Goal: Information Seeking & Learning: Find specific fact

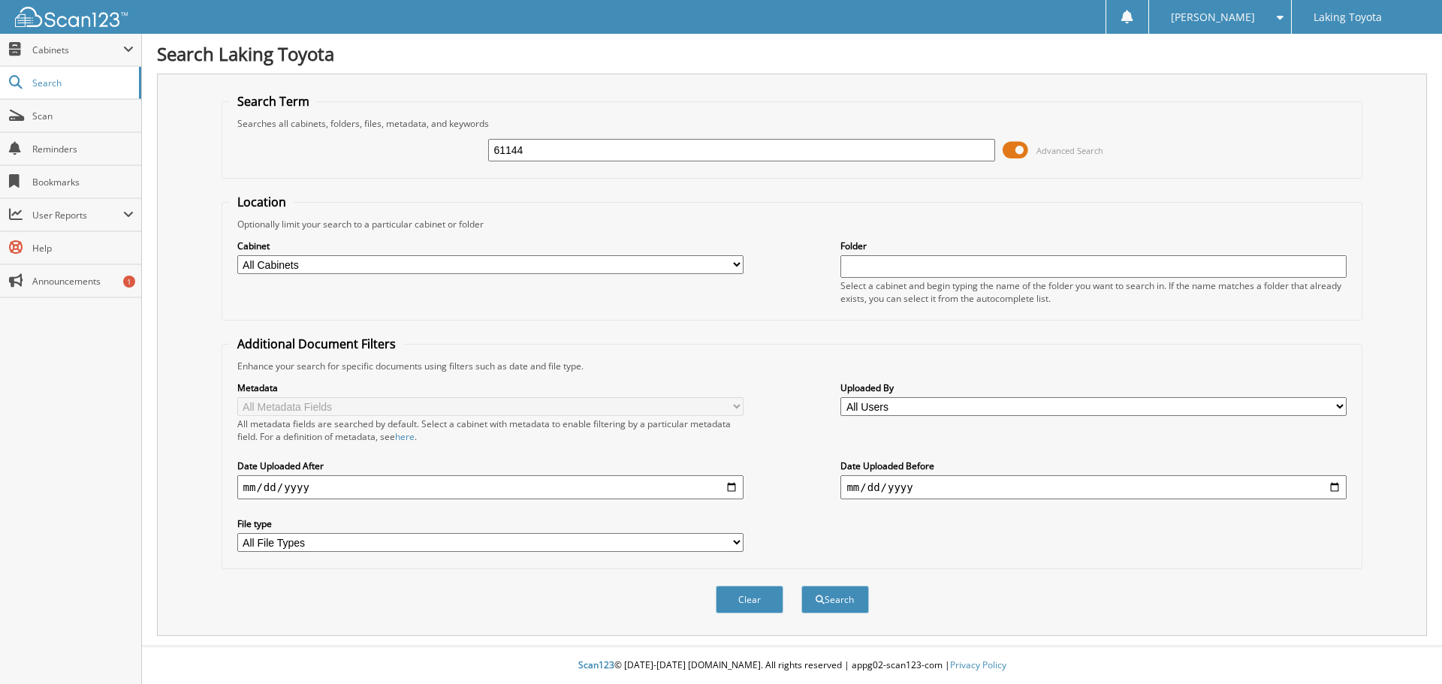
type input "61144"
click at [801, 586] on button "Search" at bounding box center [835, 600] width 68 height 28
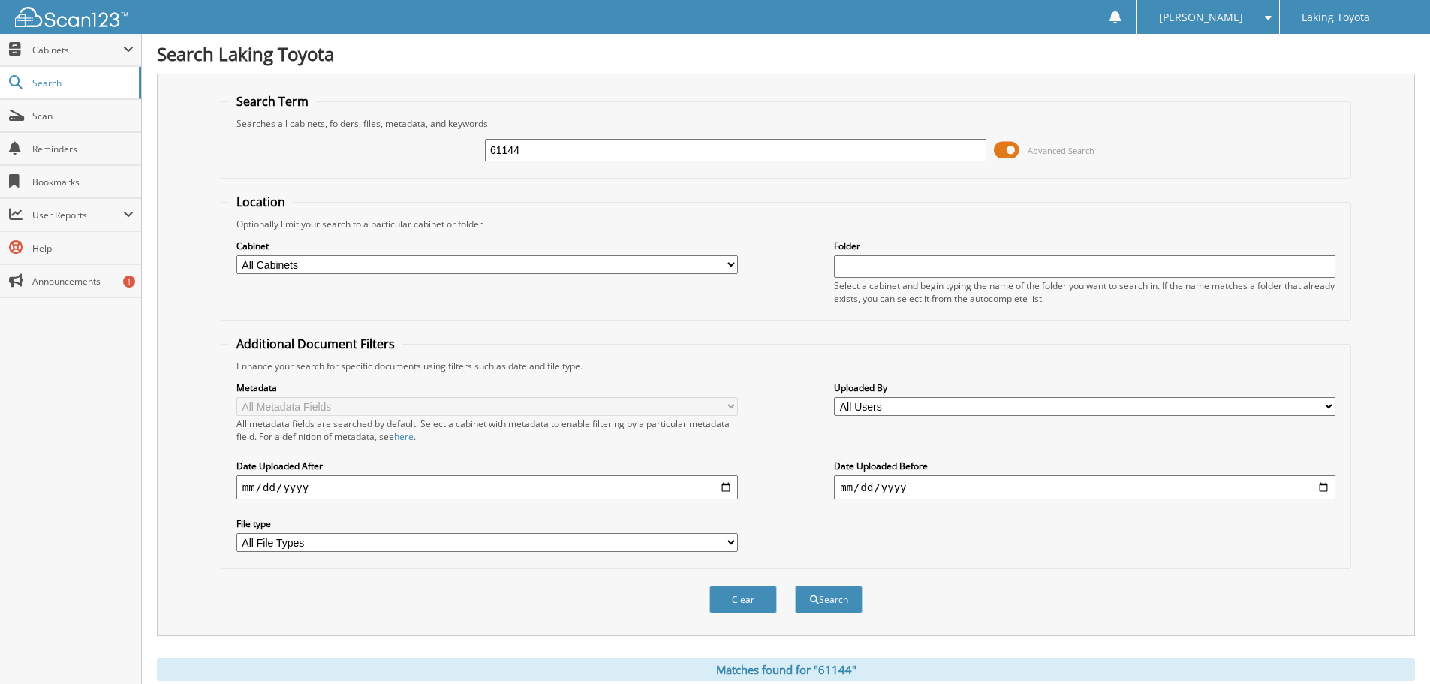
click at [584, 152] on input "61144" at bounding box center [736, 150] width 502 height 23
type input "32263a"
click at [795, 586] on button "Search" at bounding box center [829, 600] width 68 height 28
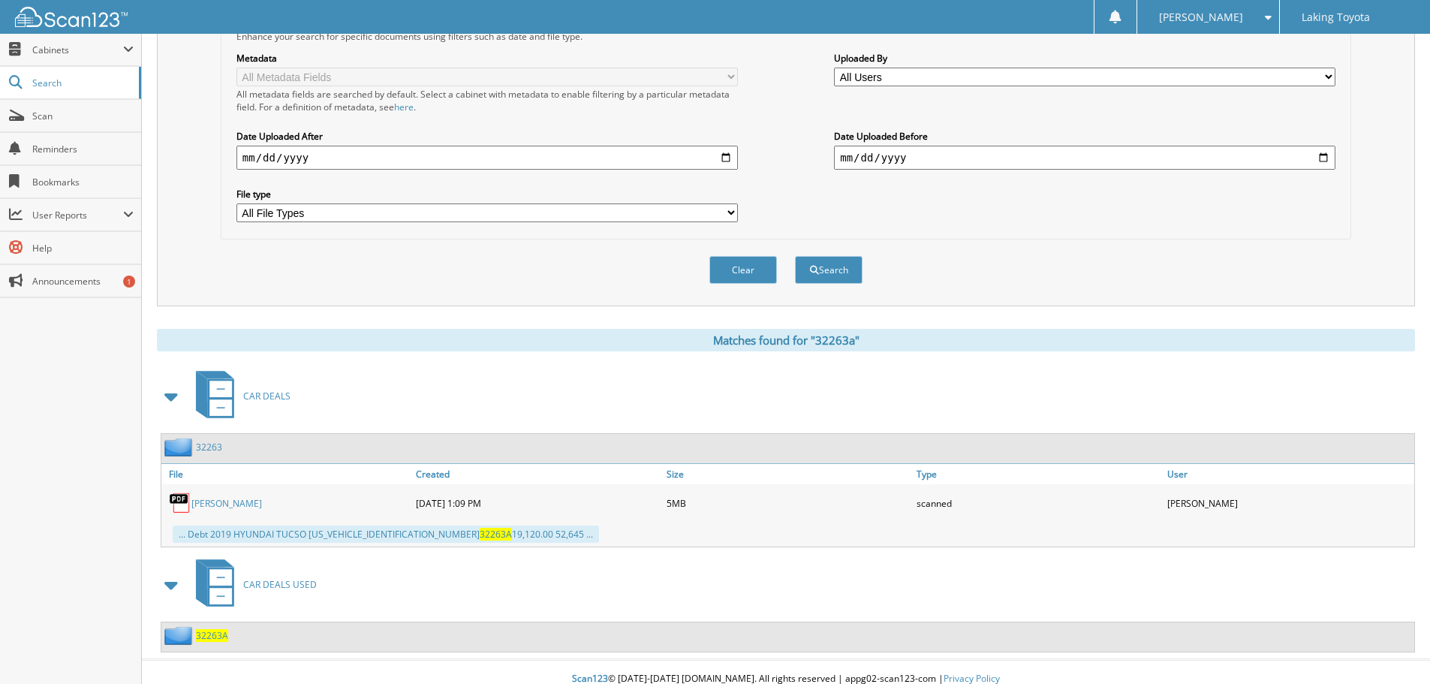
scroll to position [344, 0]
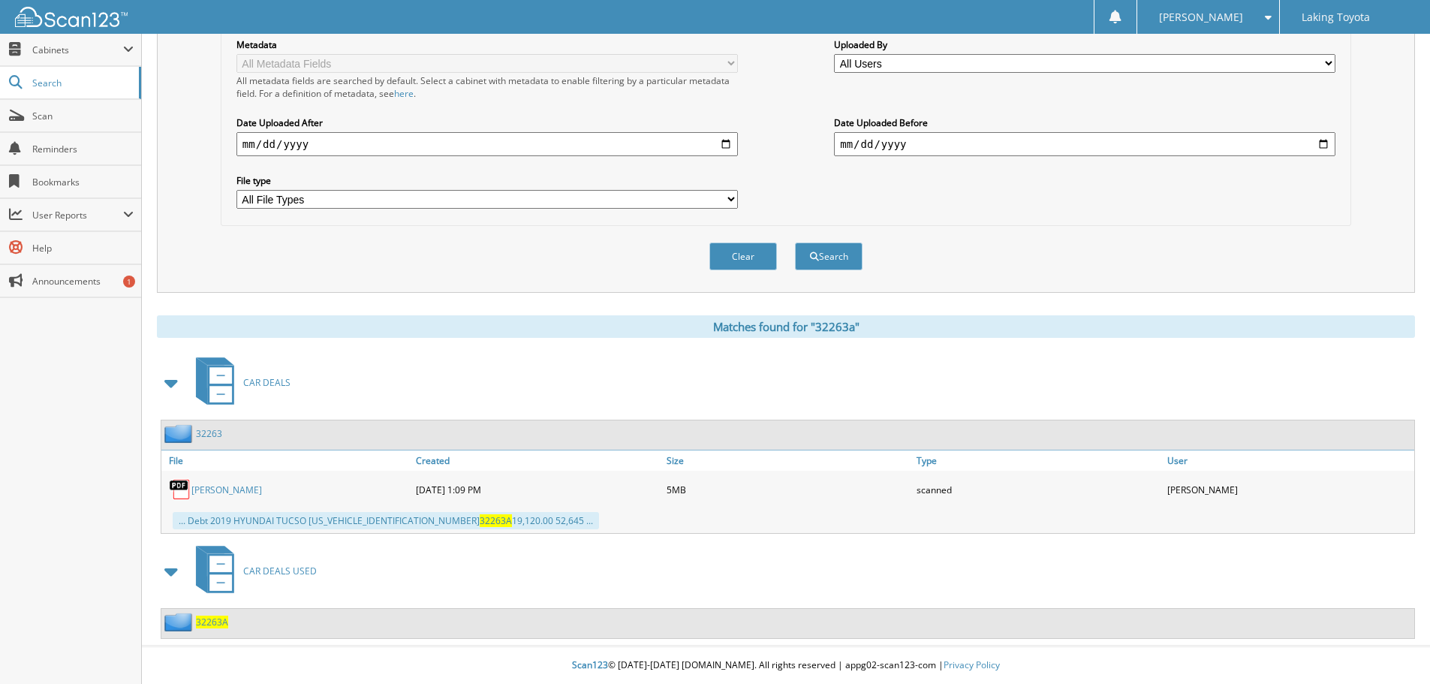
click at [205, 623] on span "32263A" at bounding box center [212, 622] width 32 height 13
